Goal: Task Accomplishment & Management: Use online tool/utility

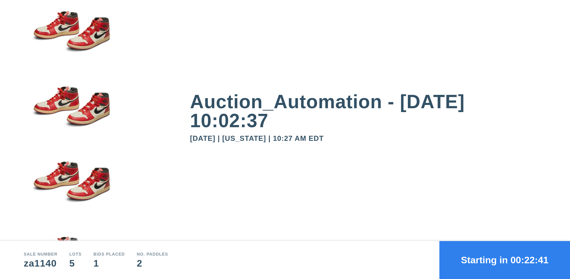
click at [505, 260] on button "Starting in 00:22:41" at bounding box center [504, 260] width 131 height 38
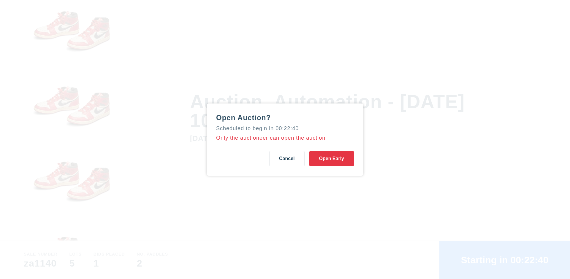
click at [332, 158] on button "Open Early" at bounding box center [331, 158] width 45 height 15
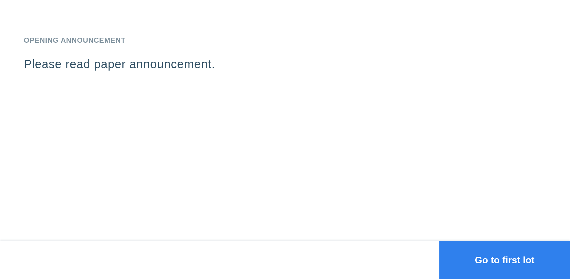
click at [505, 260] on button "Go to first lot" at bounding box center [504, 260] width 131 height 38
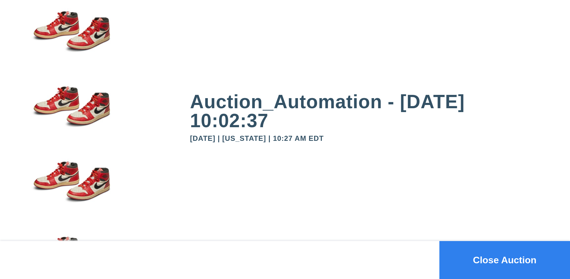
click at [505, 260] on button "Close Auction" at bounding box center [504, 260] width 131 height 38
